Goal: Information Seeking & Learning: Learn about a topic

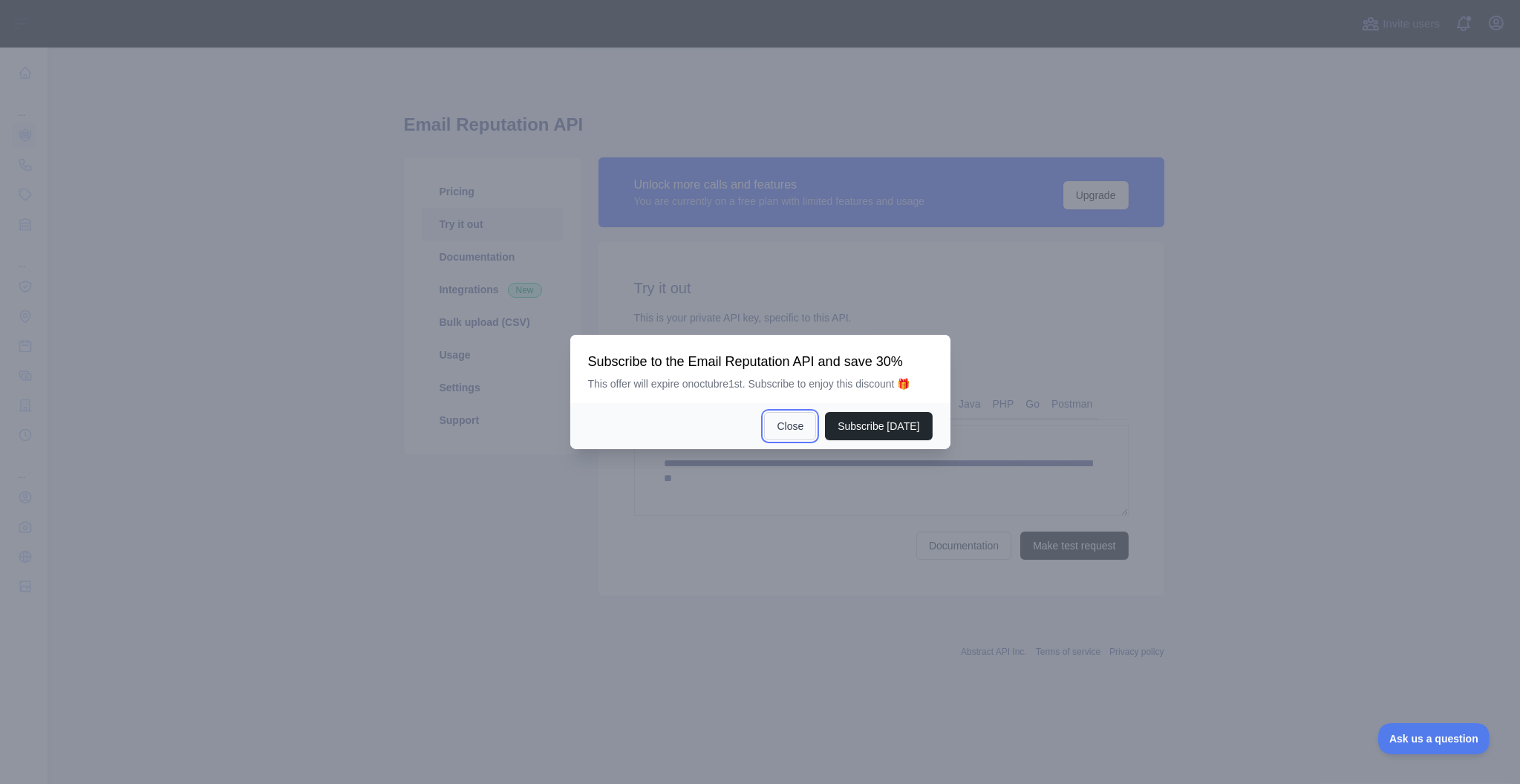
click at [801, 419] on button "Close" at bounding box center [790, 426] width 52 height 28
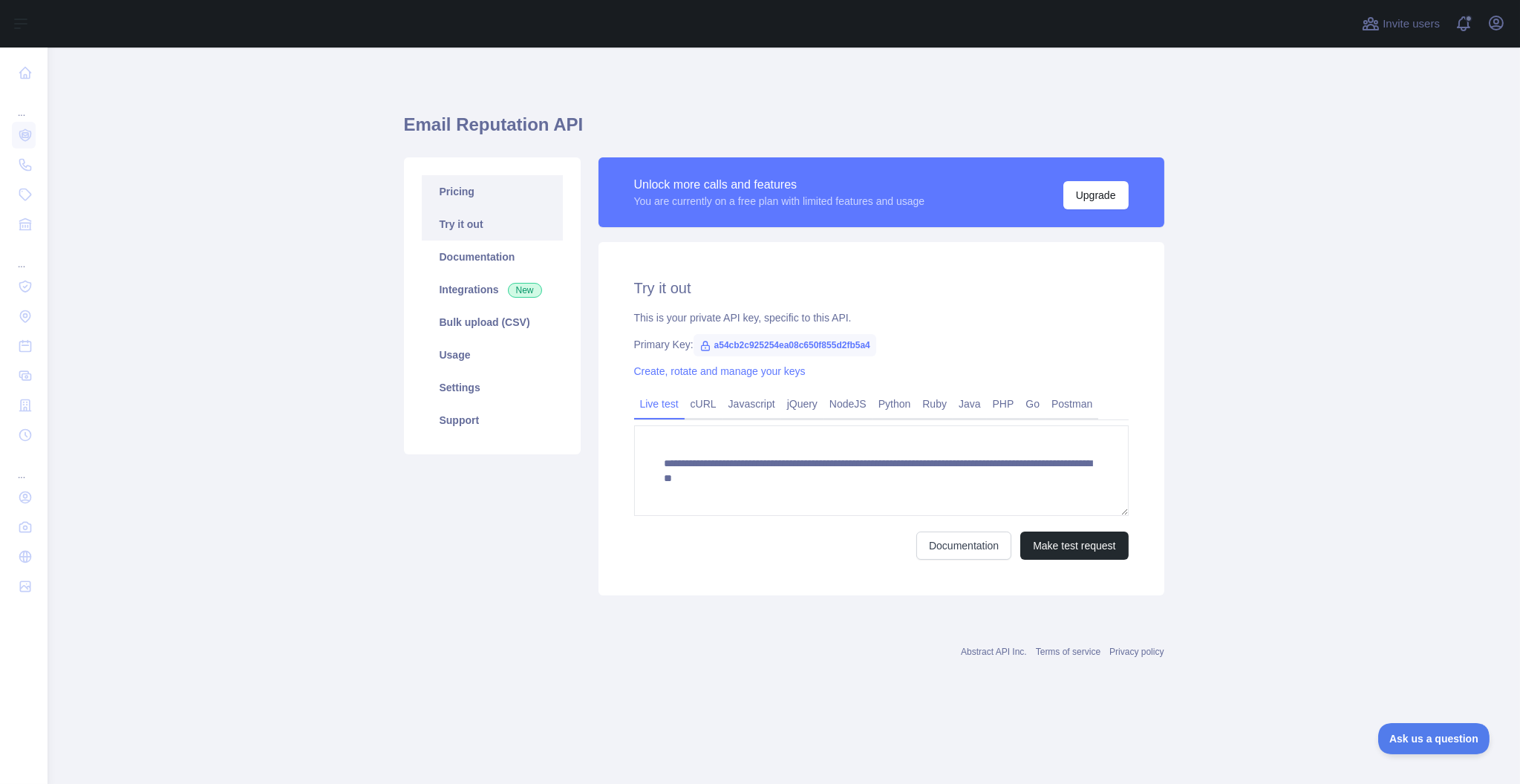
click at [488, 184] on link "Pricing" at bounding box center [492, 191] width 141 height 32
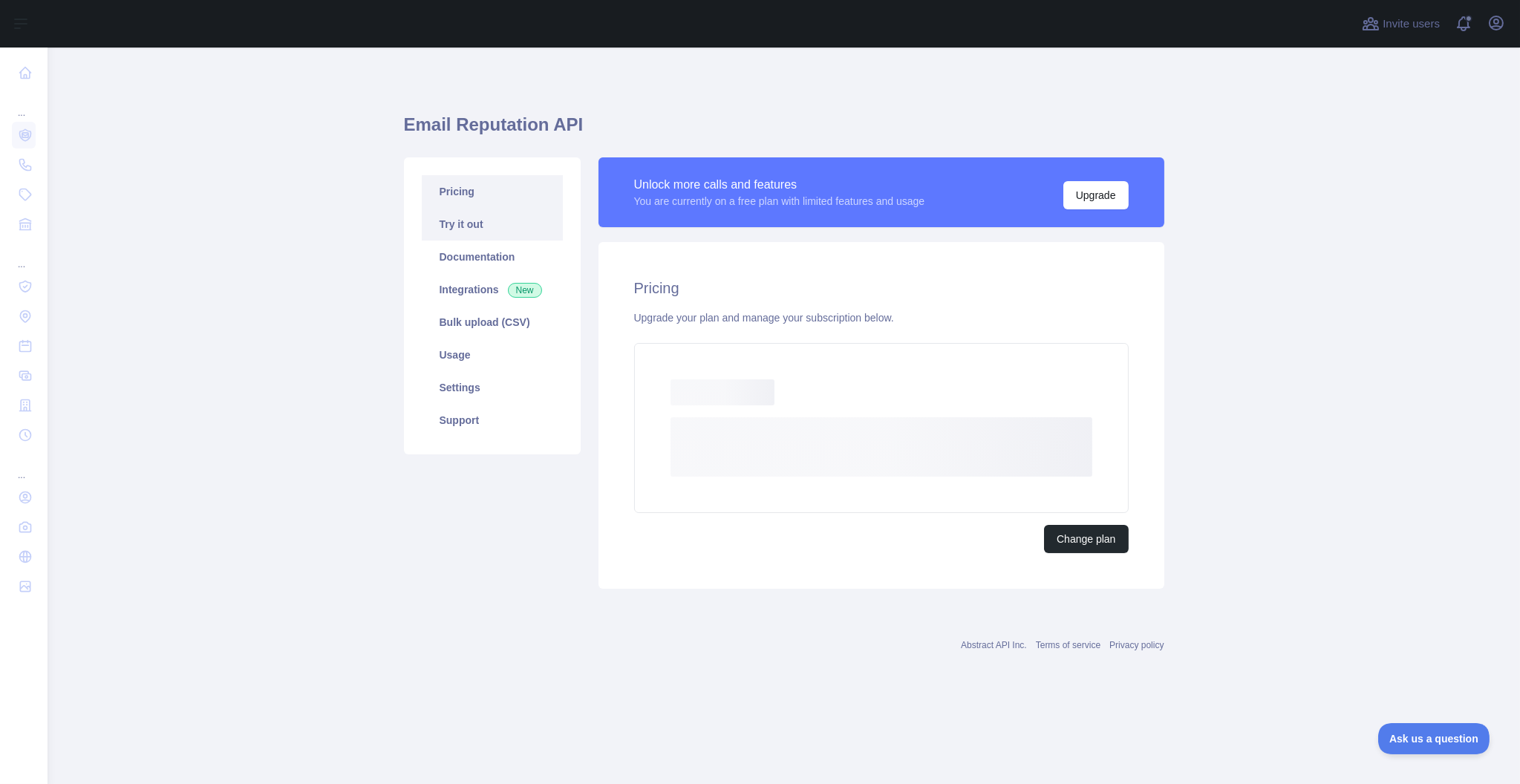
click at [472, 218] on link "Try it out" at bounding box center [492, 224] width 141 height 32
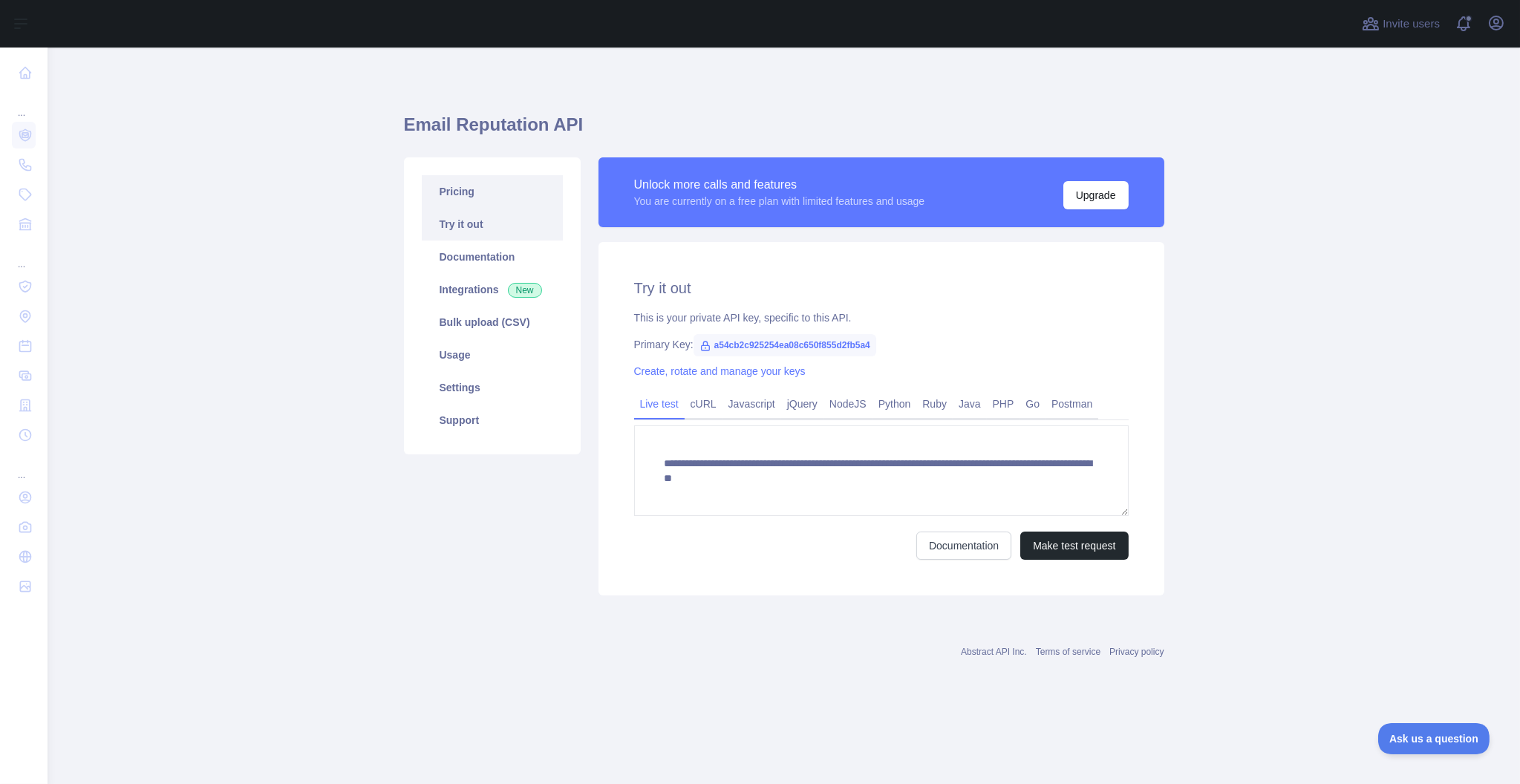
click at [460, 205] on link "Pricing" at bounding box center [492, 191] width 141 height 32
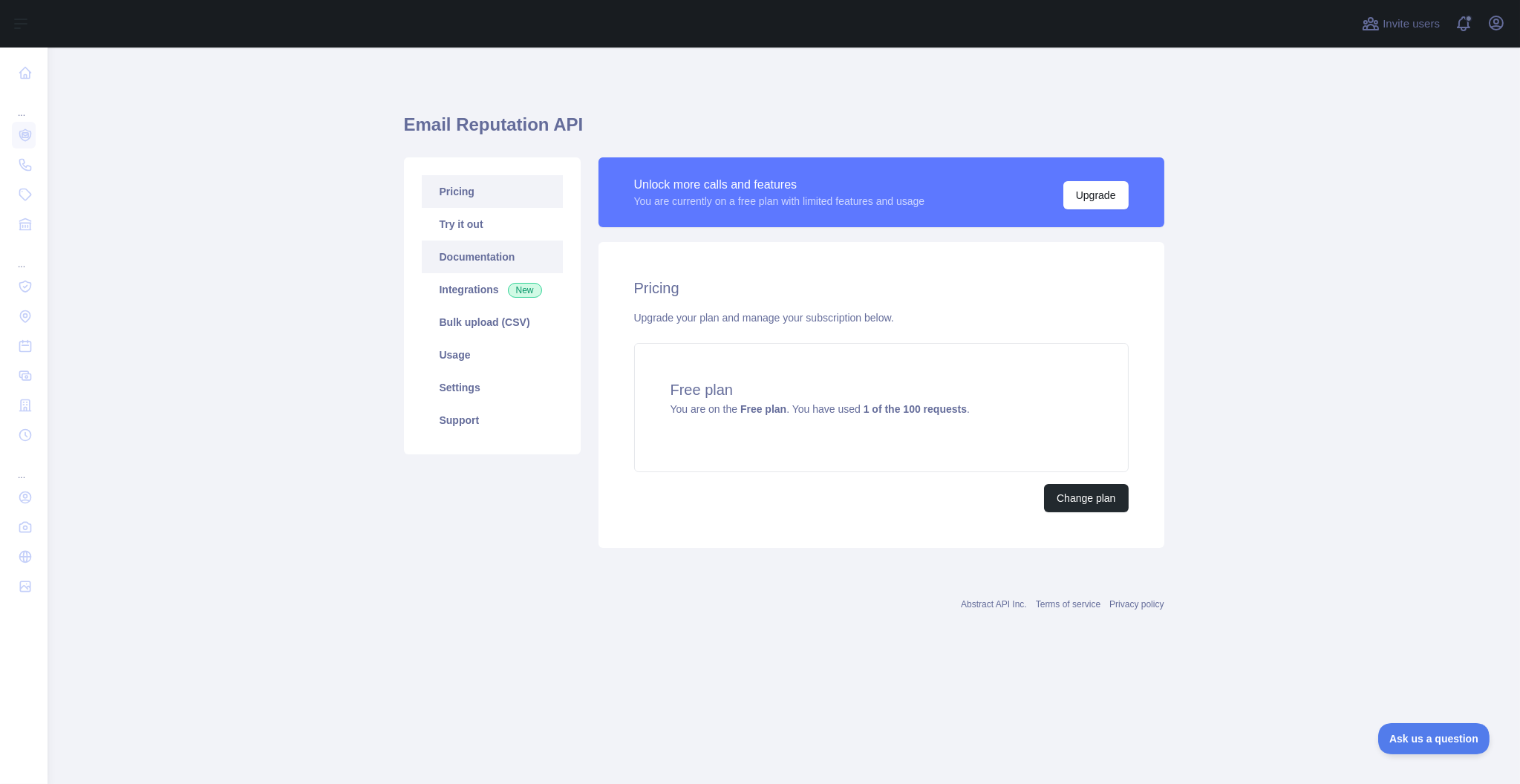
click at [475, 266] on link "Documentation" at bounding box center [492, 256] width 141 height 32
click at [480, 271] on link "Documentation" at bounding box center [492, 256] width 141 height 32
click at [479, 329] on link "Bulk upload (CSV)" at bounding box center [492, 321] width 141 height 32
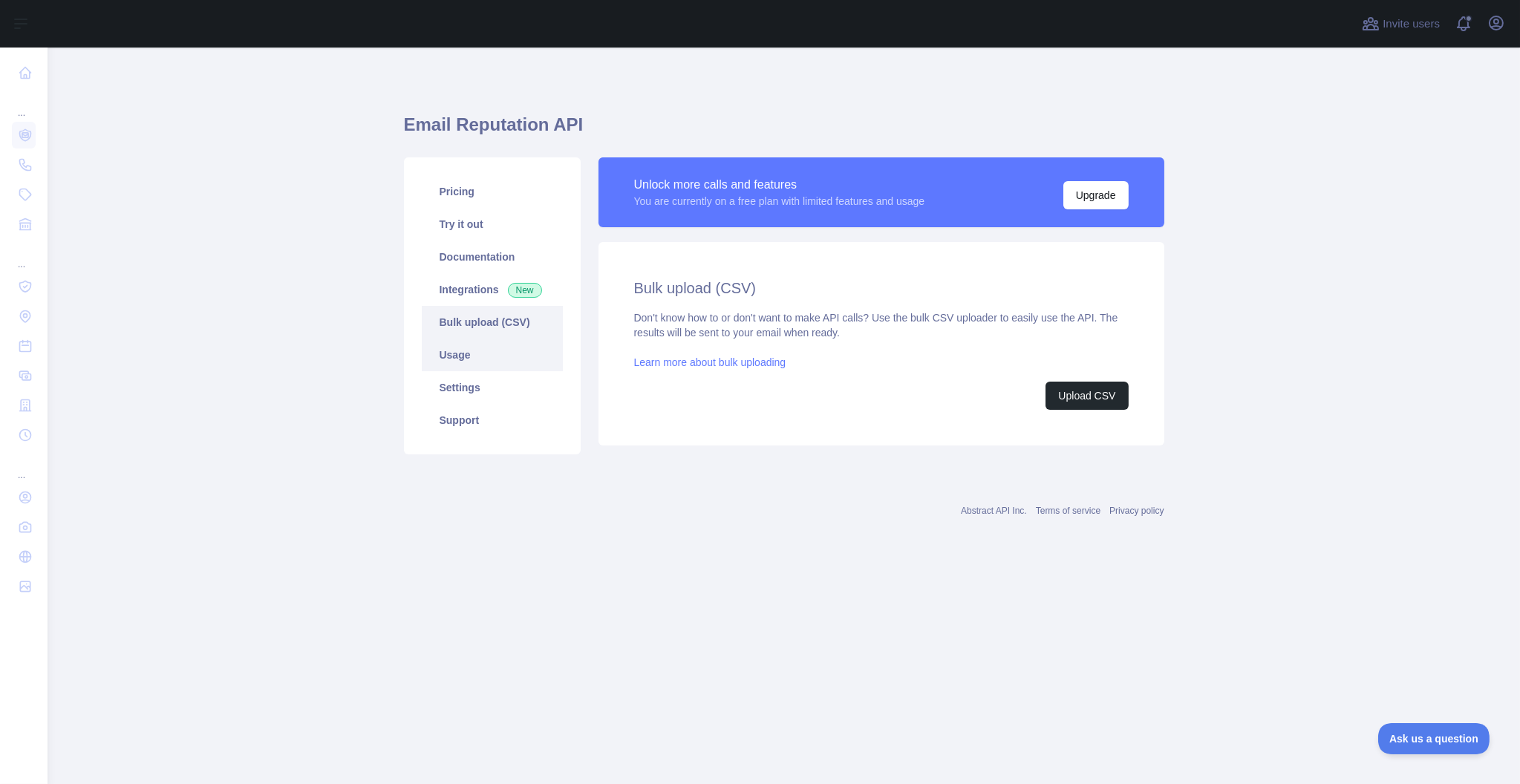
click at [474, 355] on link "Usage" at bounding box center [492, 355] width 141 height 32
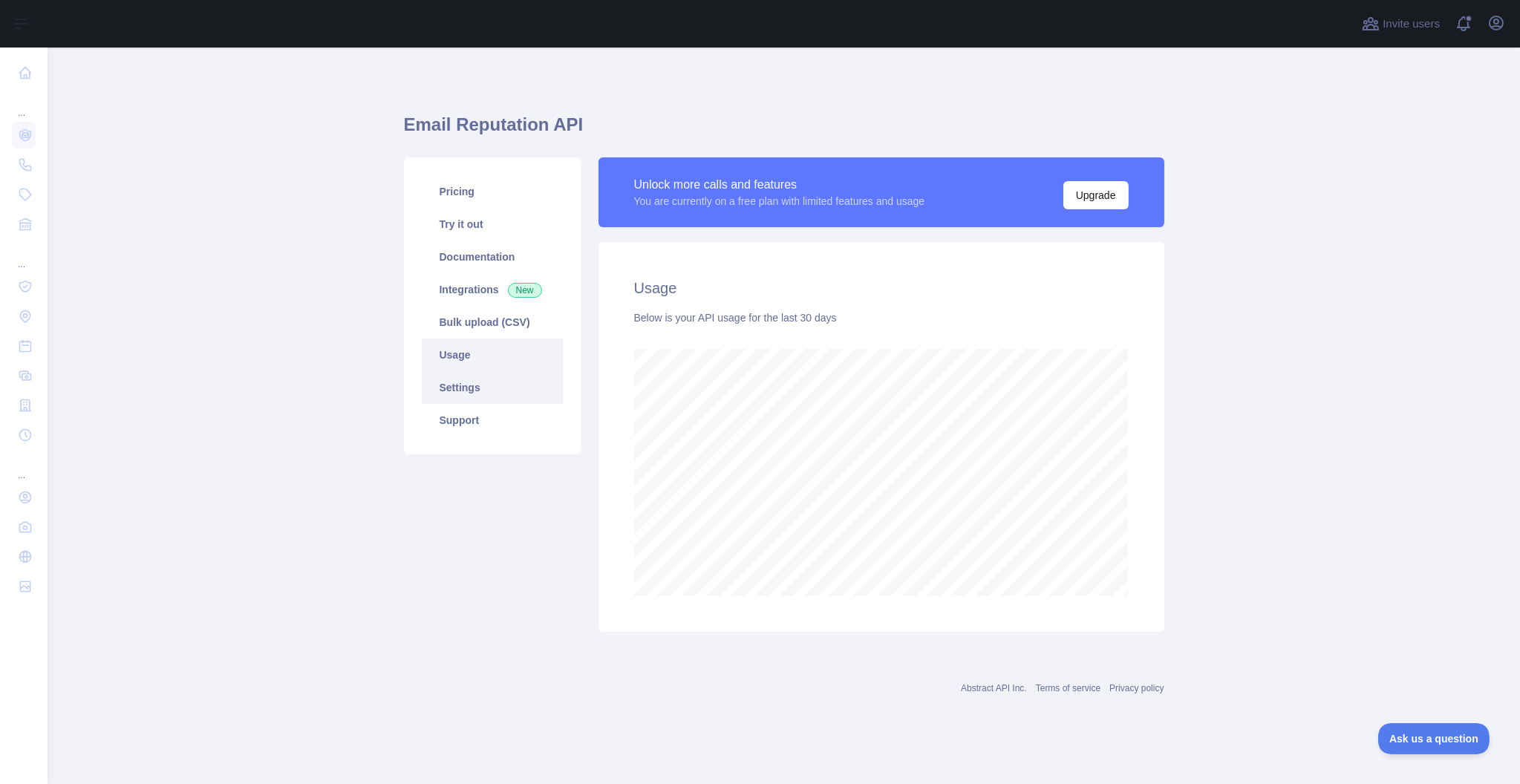
scroll to position [737, 1473]
click at [471, 381] on link "Settings" at bounding box center [492, 387] width 141 height 32
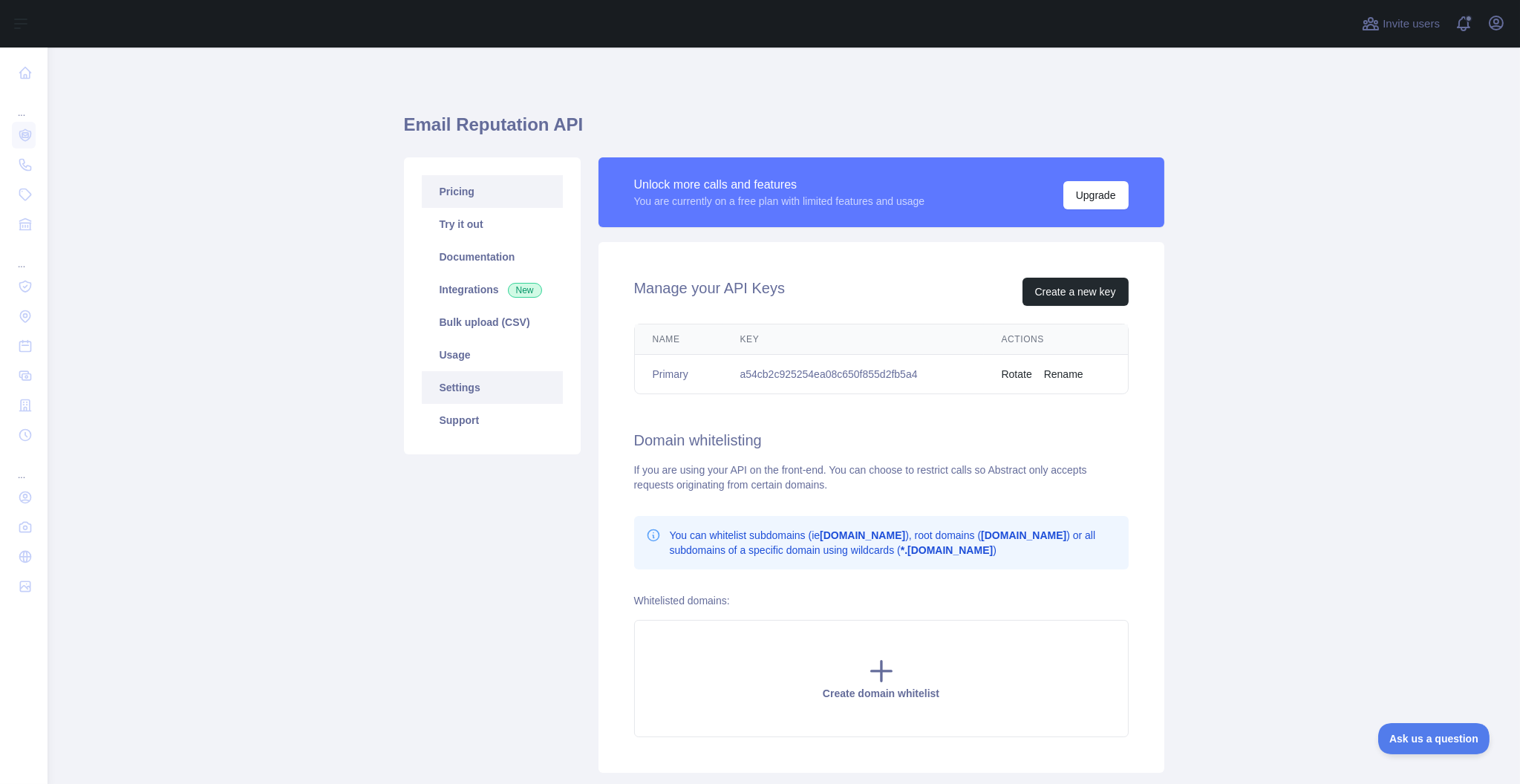
click at [490, 195] on link "Pricing" at bounding box center [492, 191] width 141 height 32
